Goal: Navigation & Orientation: Find specific page/section

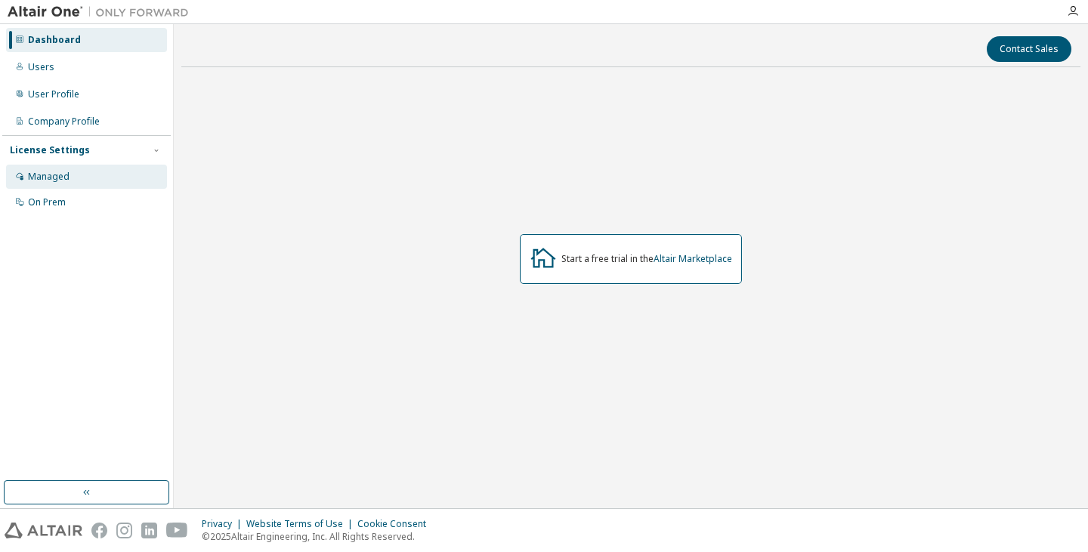
click at [48, 175] on div "Managed" at bounding box center [49, 177] width 42 height 12
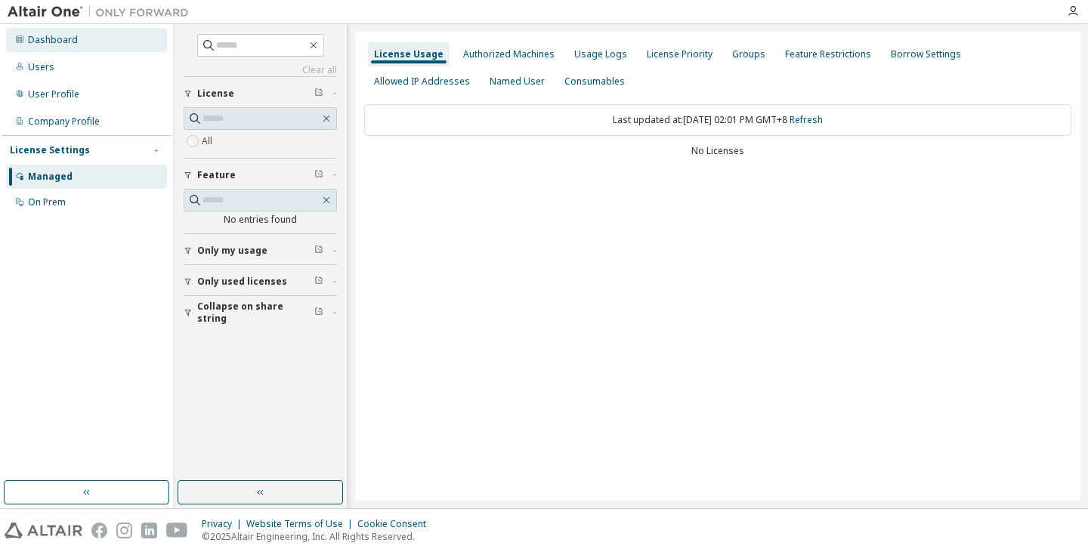
click at [57, 50] on div "Dashboard" at bounding box center [86, 40] width 161 height 24
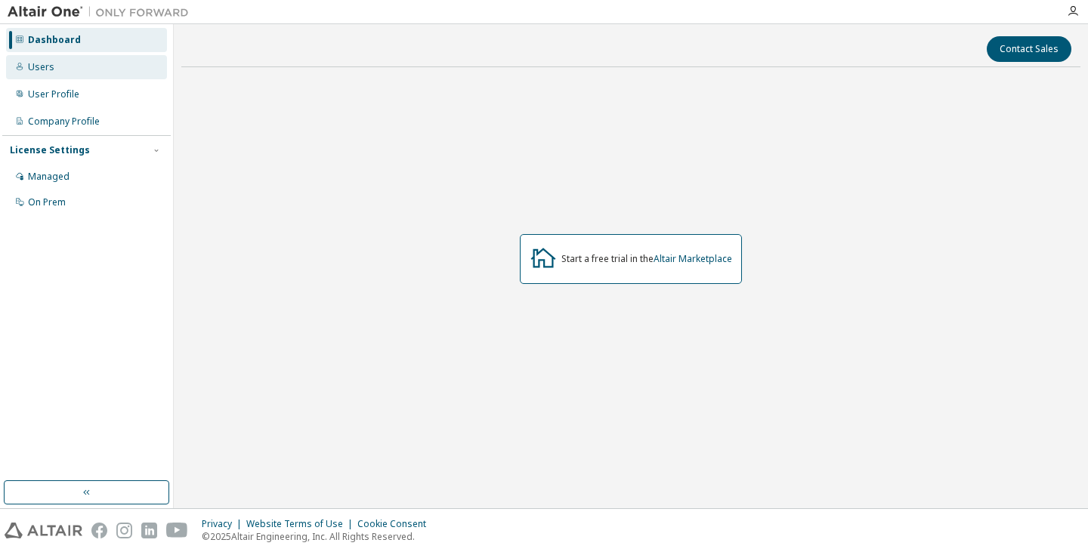
click at [53, 62] on div "Users" at bounding box center [86, 67] width 161 height 24
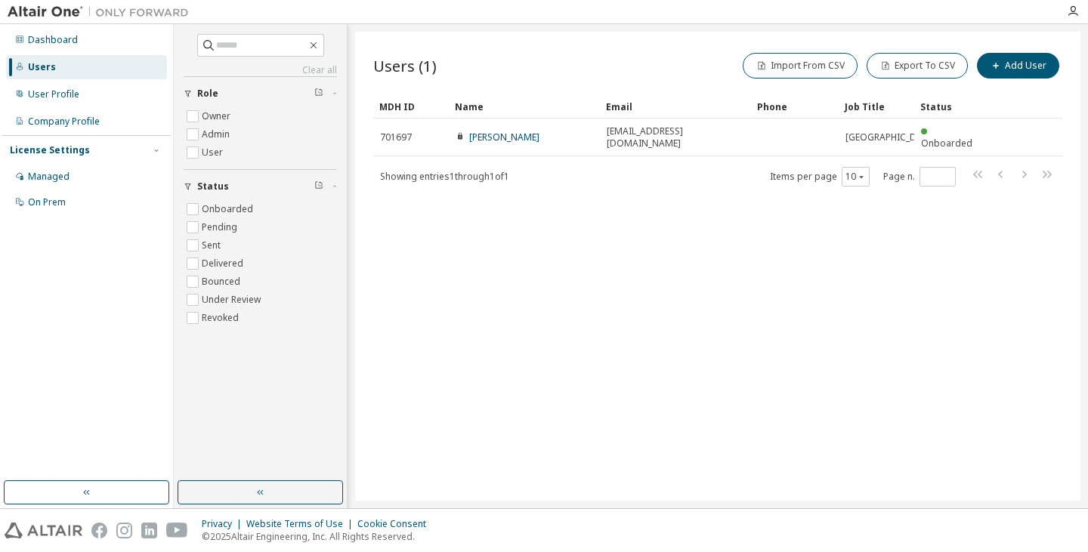
click at [53, 62] on div "Users" at bounding box center [42, 67] width 28 height 12
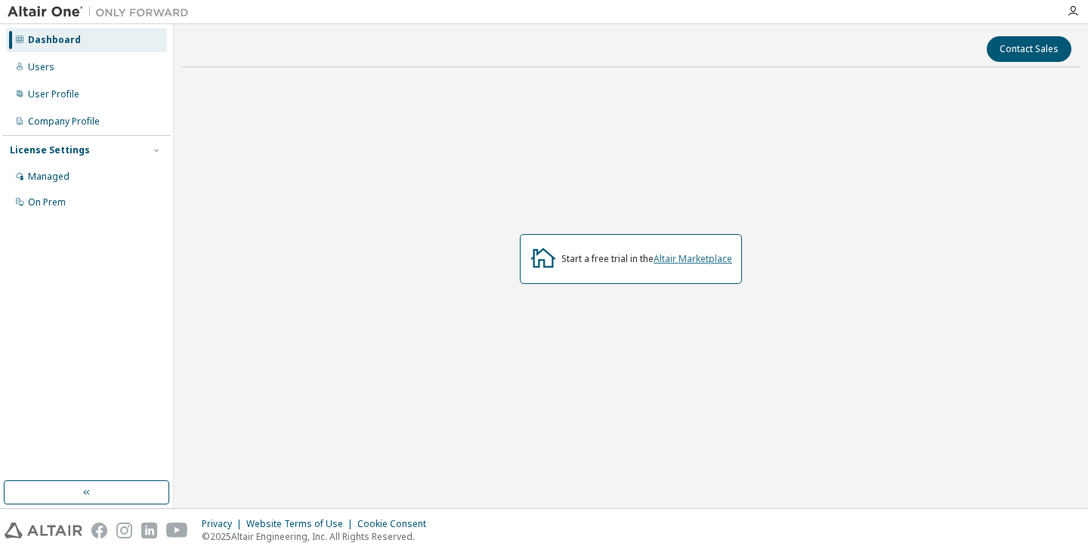
click at [656, 263] on link "Altair Marketplace" at bounding box center [693, 258] width 79 height 13
